Goal: Information Seeking & Learning: Learn about a topic

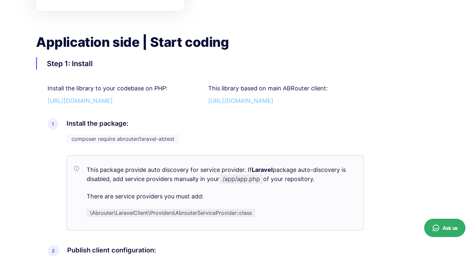
scroll to position [1285, 0]
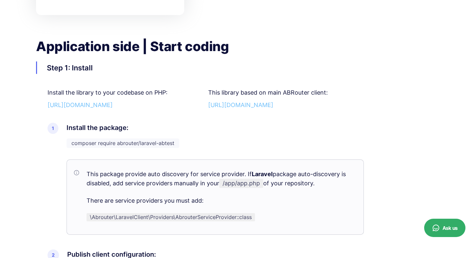
click at [280, 73] on div "Step 1: Install" at bounding box center [236, 68] width 400 height 13
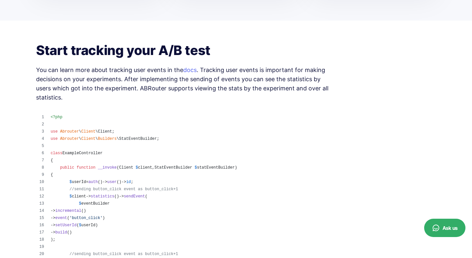
scroll to position [2214, 0]
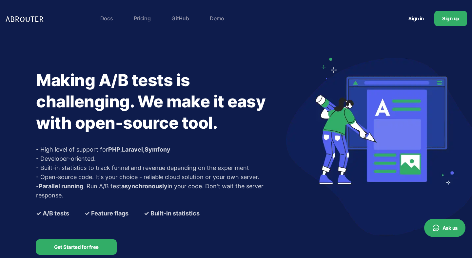
click at [152, 16] on link "Pricing" at bounding box center [142, 18] width 24 height 13
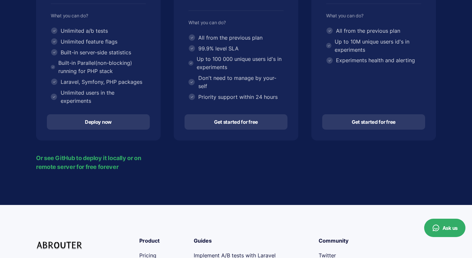
scroll to position [187, 0]
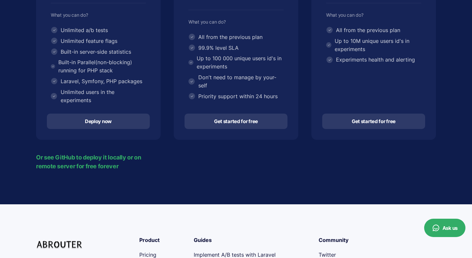
click at [90, 161] on span "Or see GitHub to deploy it locally or on remote server for free forever" at bounding box center [95, 162] width 119 height 18
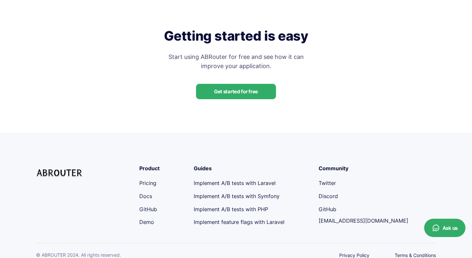
scroll to position [1437, 0]
